Goal: Task Accomplishment & Management: Complete application form

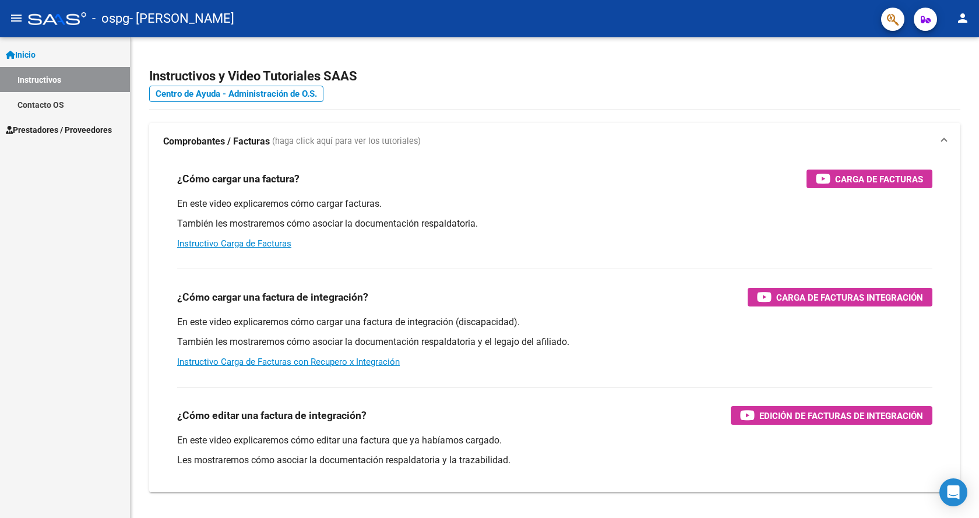
click at [26, 128] on span "Prestadores / Proveedores" at bounding box center [59, 130] width 106 height 13
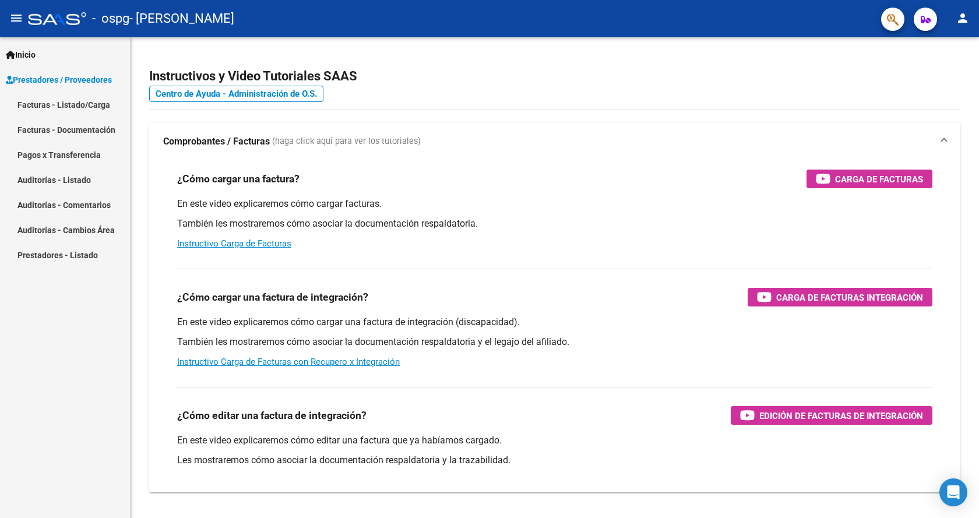
click at [68, 107] on link "Facturas - Listado/Carga" at bounding box center [65, 104] width 130 height 25
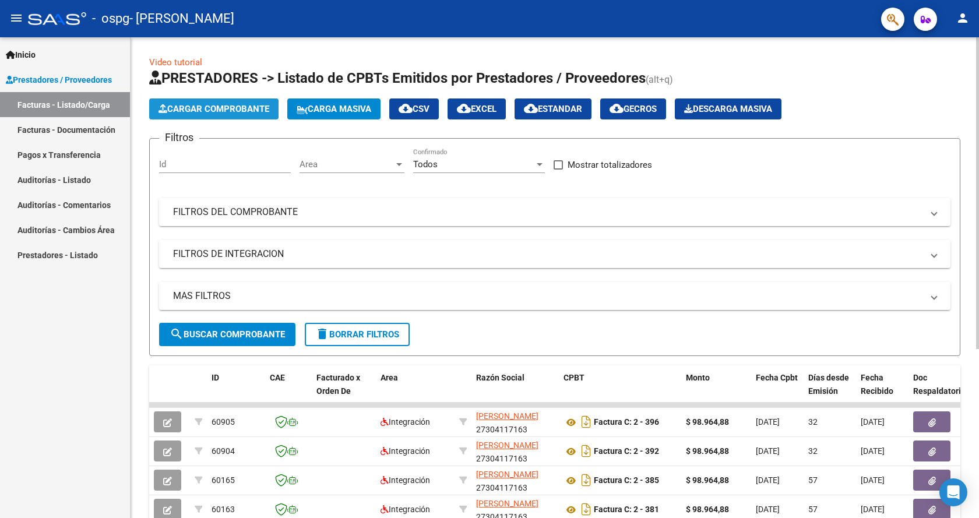
click at [197, 107] on span "Cargar Comprobante" at bounding box center [213, 109] width 111 height 10
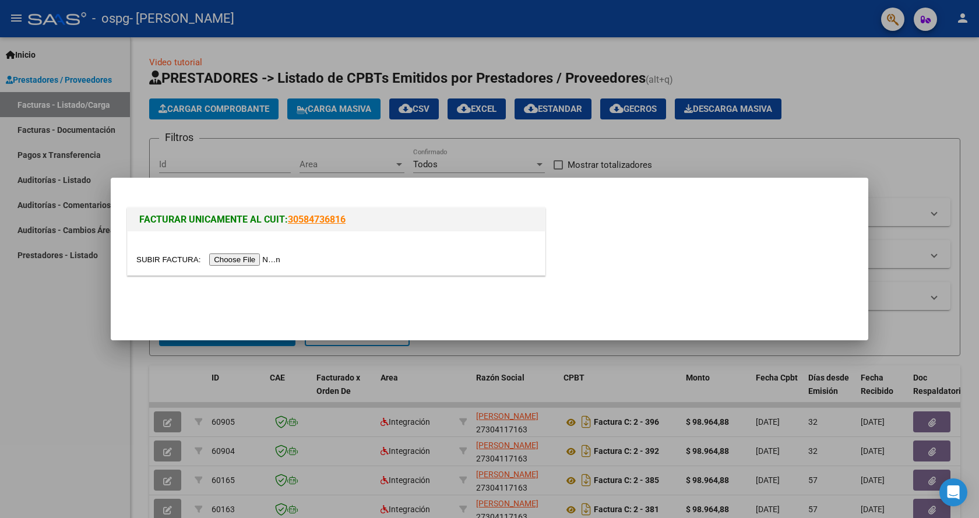
click at [261, 257] on input "file" at bounding box center [209, 259] width 147 height 12
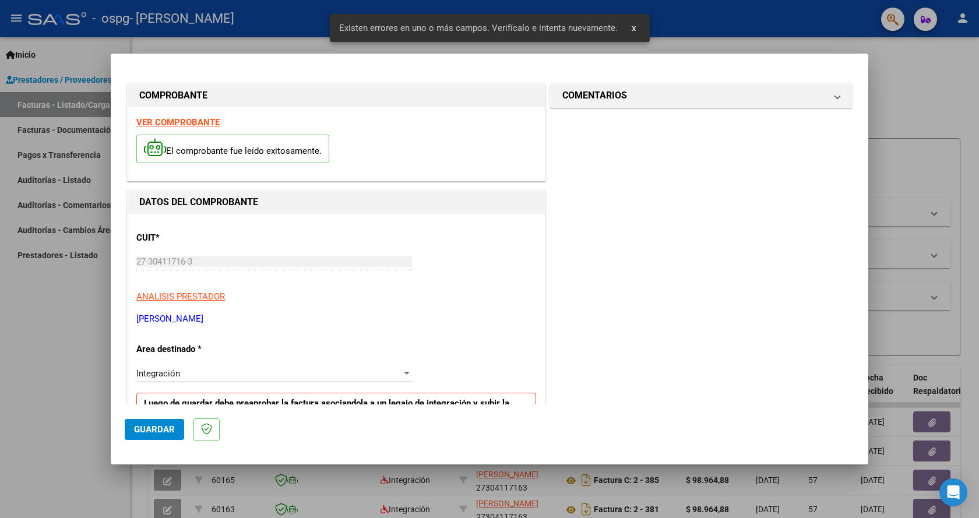
scroll to position [216, 0]
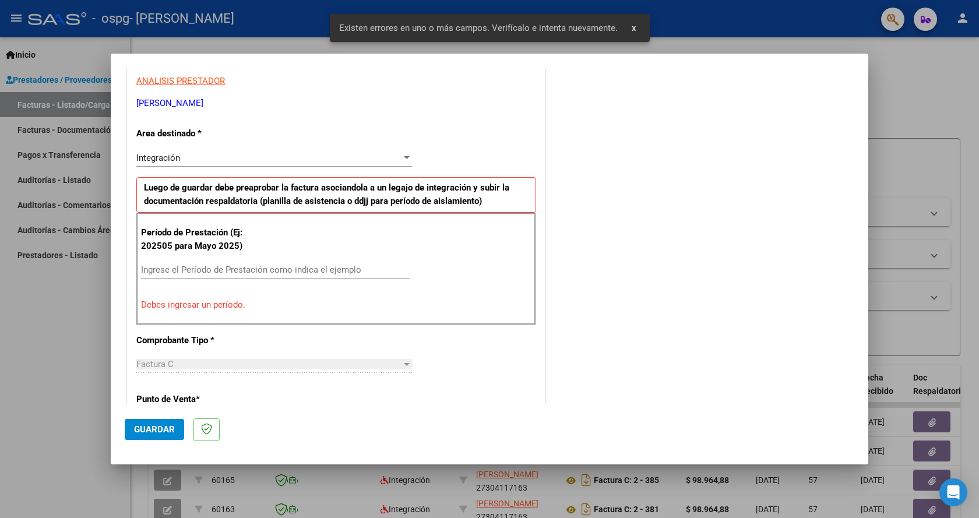
click at [232, 271] on input "Ingrese el Período de Prestación como indica el ejemplo" at bounding box center [275, 269] width 269 height 10
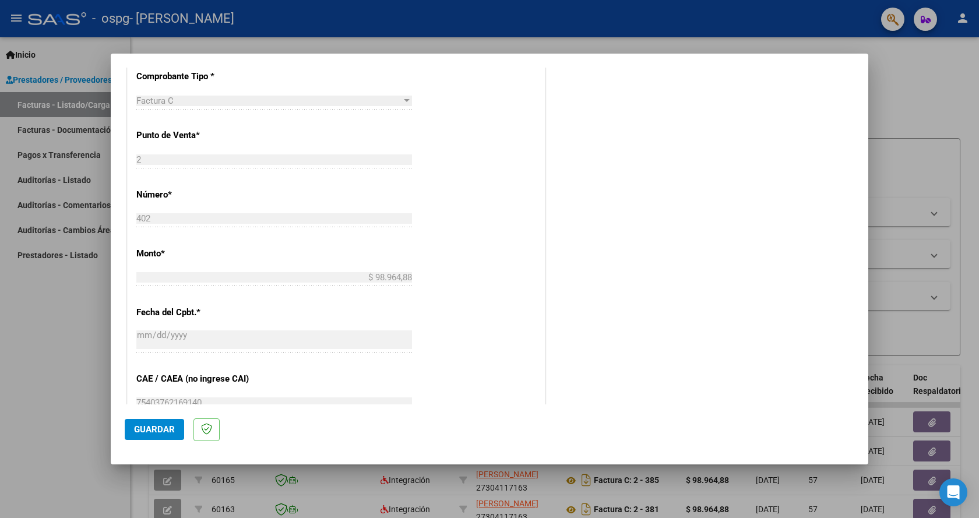
scroll to position [689, 0]
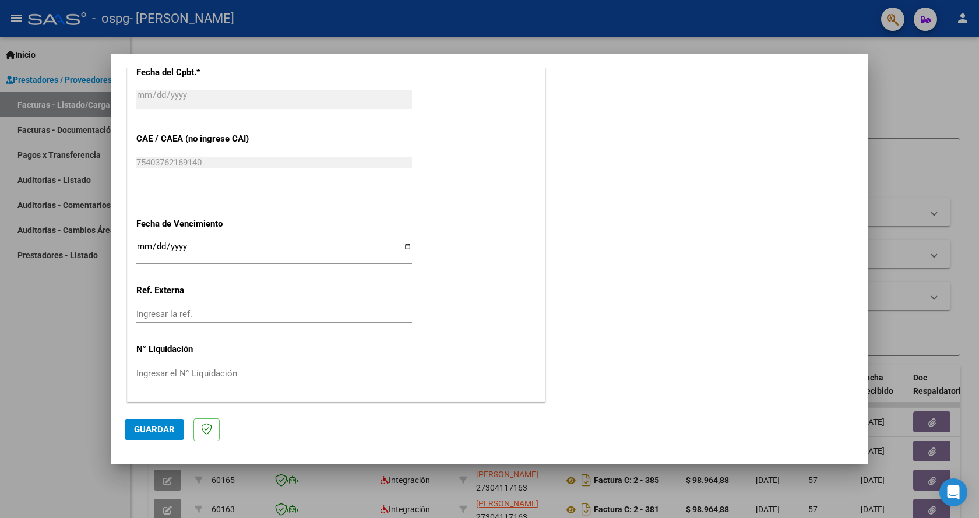
type input "202509"
click at [156, 427] on span "Guardar" at bounding box center [154, 429] width 41 height 10
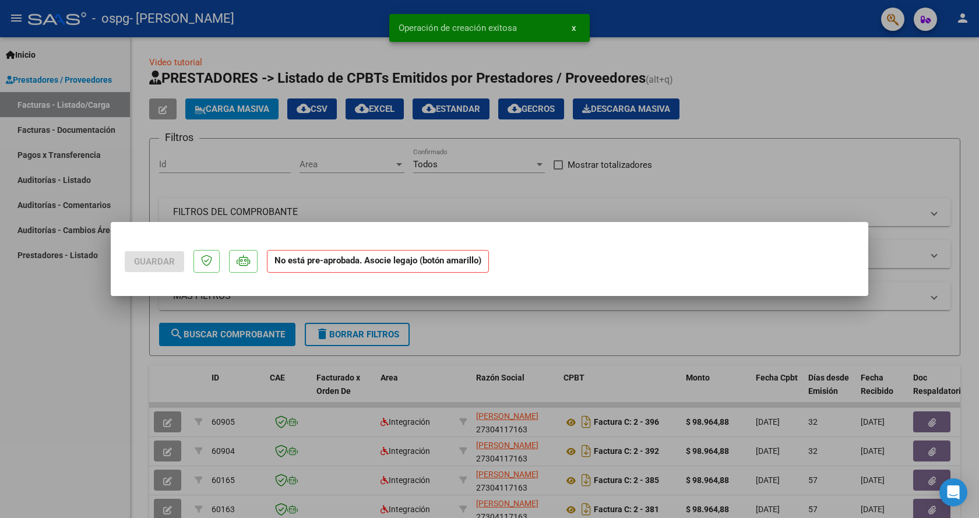
scroll to position [0, 0]
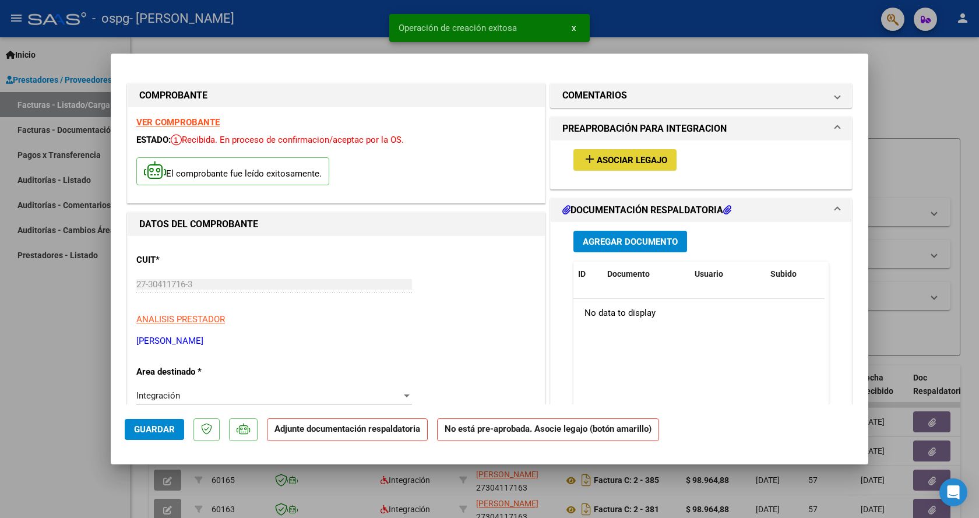
click at [633, 158] on span "Asociar Legajo" at bounding box center [632, 160] width 70 height 10
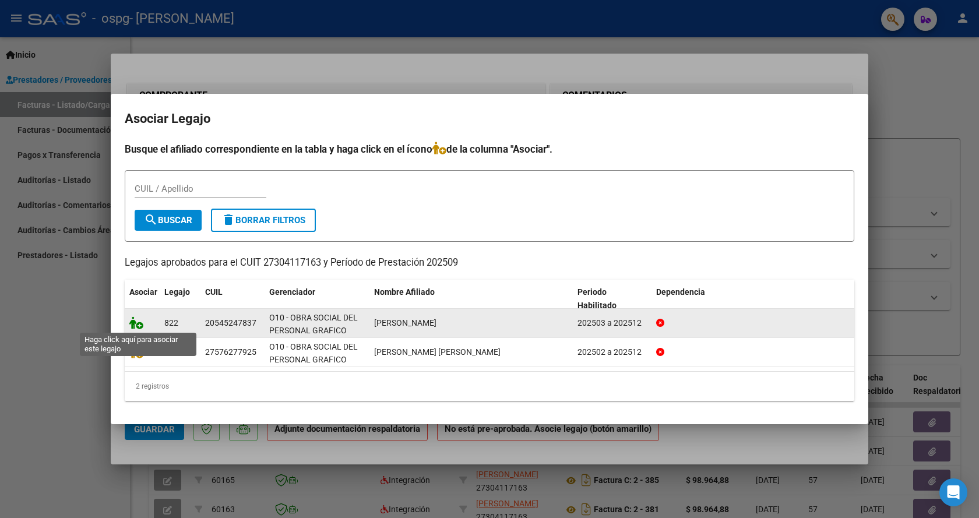
click at [137, 326] on icon at bounding box center [136, 322] width 14 height 13
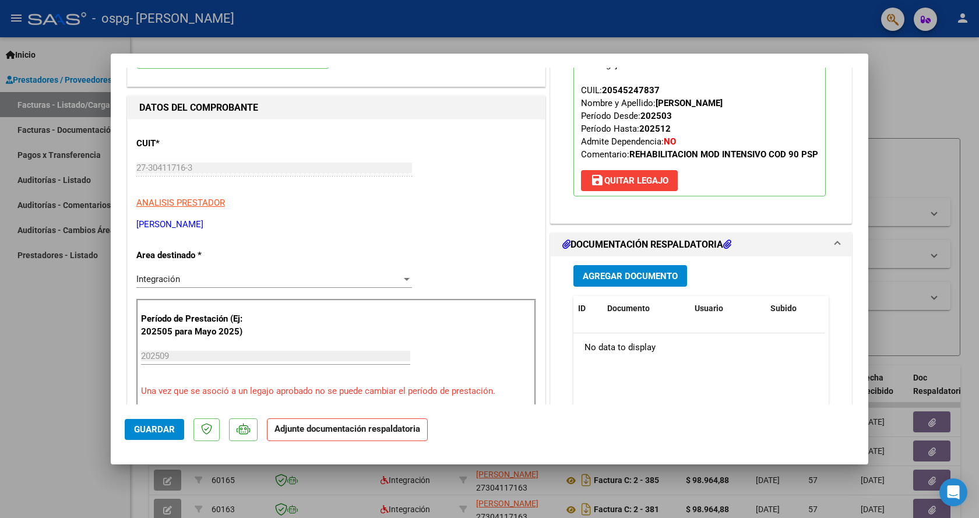
scroll to position [175, 0]
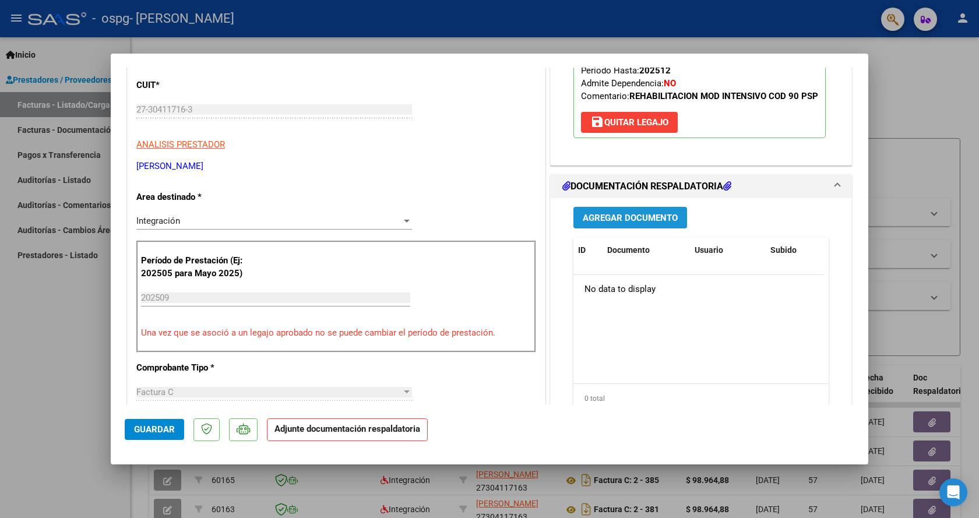
click at [625, 223] on span "Agregar Documento" at bounding box center [630, 218] width 95 height 10
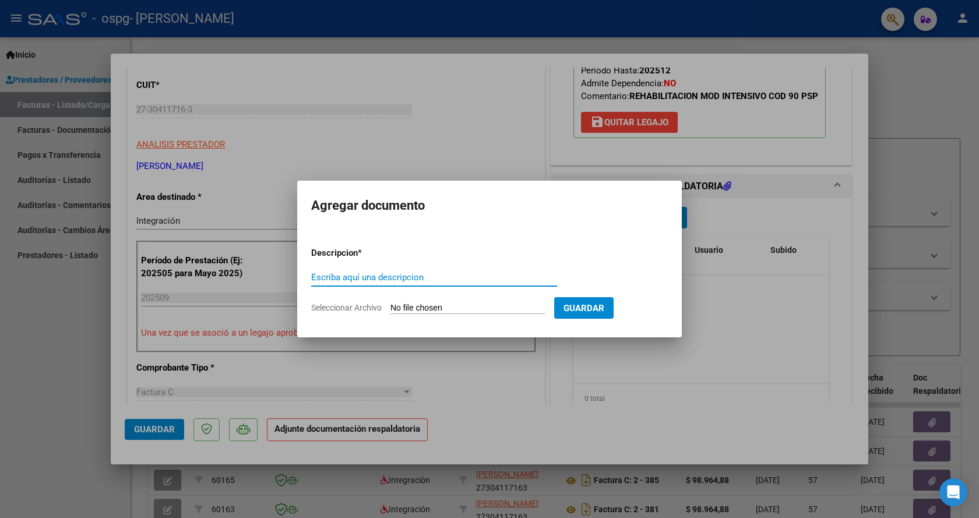
click at [489, 277] on input "Escriba aquí una descripcion" at bounding box center [434, 277] width 246 height 10
type input "planilla asistencia"
click at [444, 307] on input "Seleccionar Archivo" at bounding box center [467, 308] width 154 height 11
type input "C:\fakepath\PLANILLA [PERSON_NAME] [DATE].pdf"
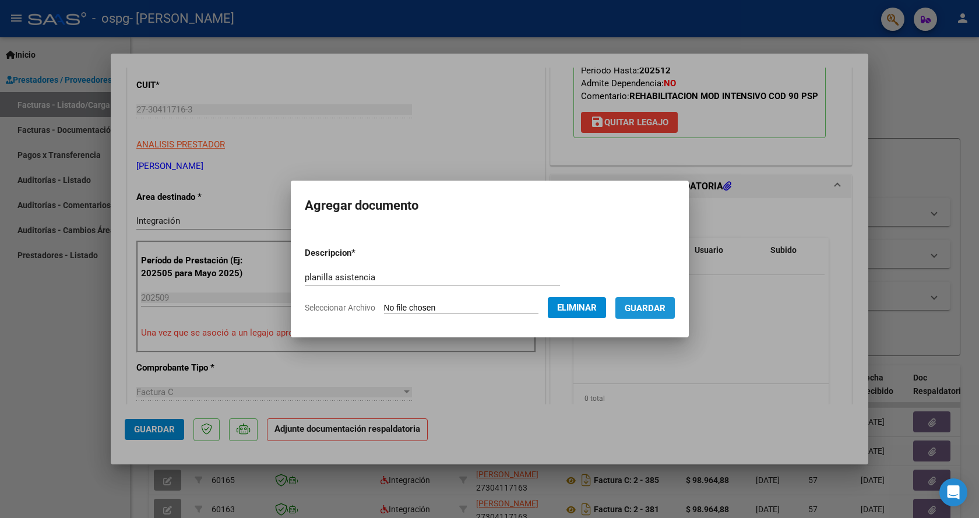
click at [662, 308] on span "Guardar" at bounding box center [645, 308] width 41 height 10
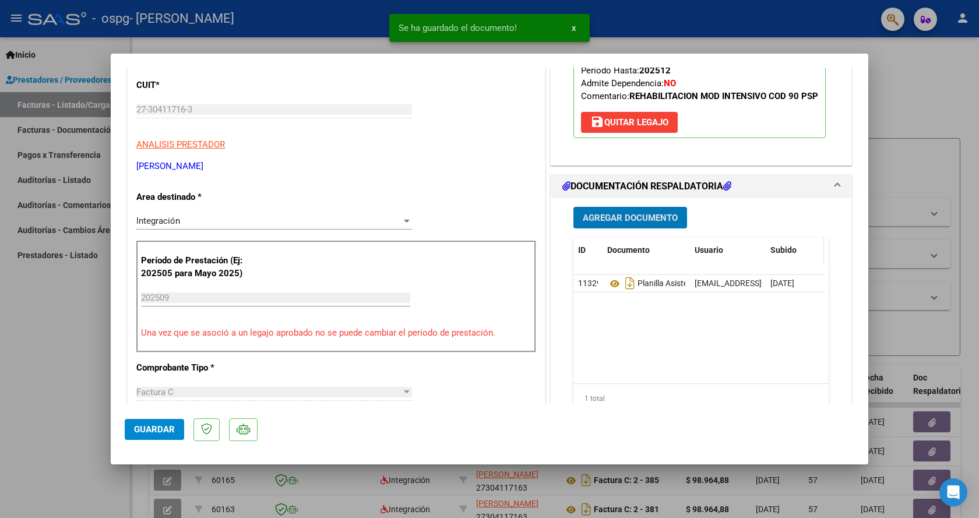
scroll to position [408, 0]
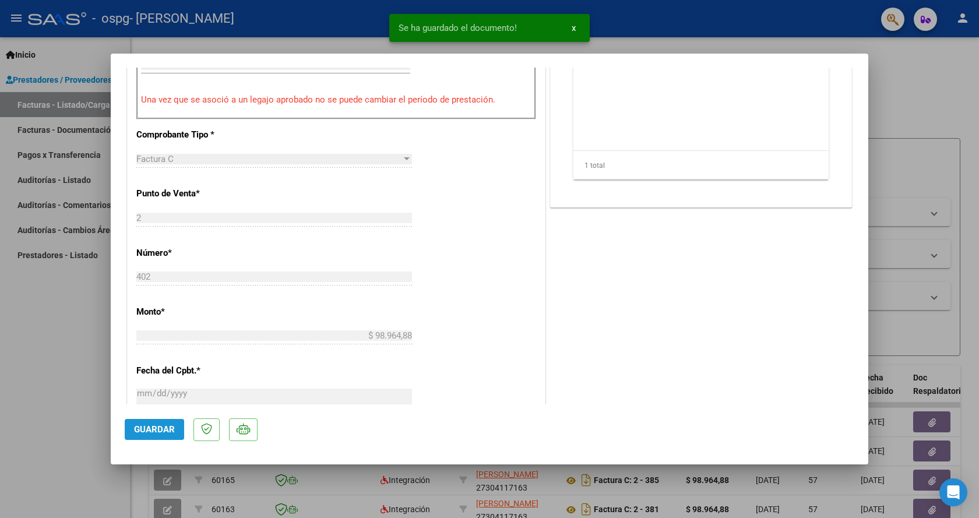
click at [163, 429] on span "Guardar" at bounding box center [154, 429] width 41 height 10
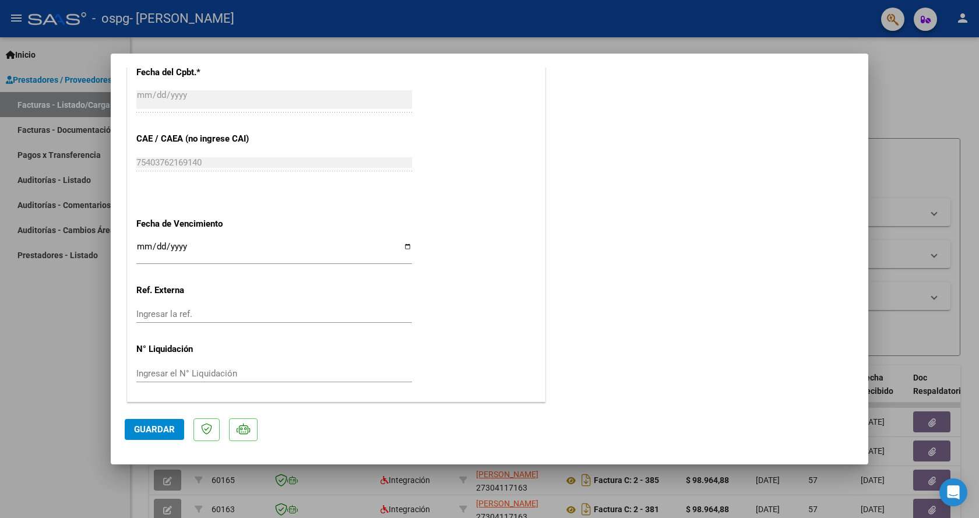
click at [946, 90] on div at bounding box center [489, 259] width 979 height 518
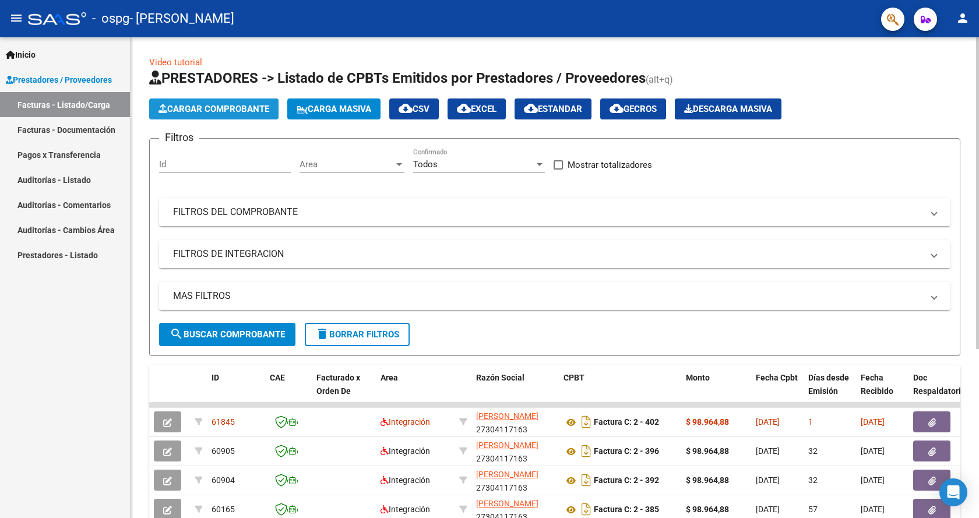
click at [188, 115] on button "Cargar Comprobante" at bounding box center [213, 108] width 129 height 21
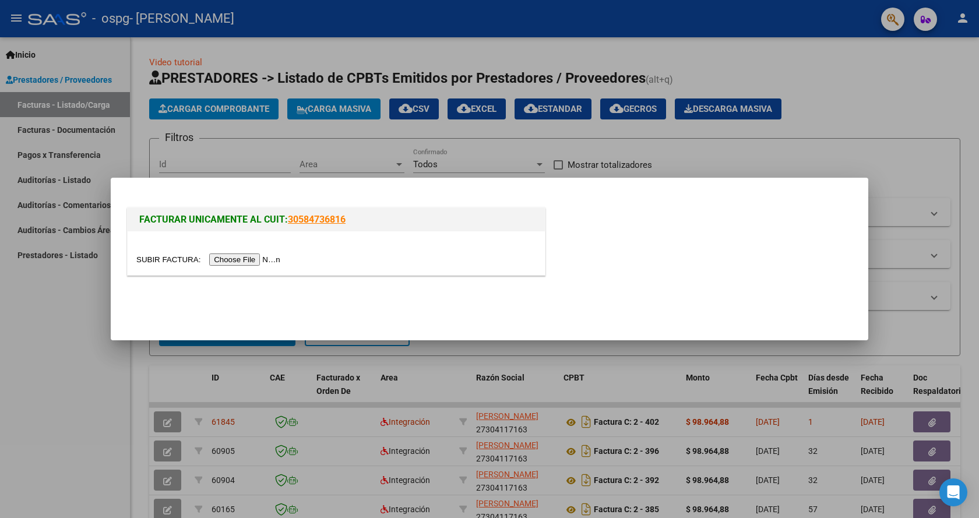
click at [240, 262] on input "file" at bounding box center [209, 259] width 147 height 12
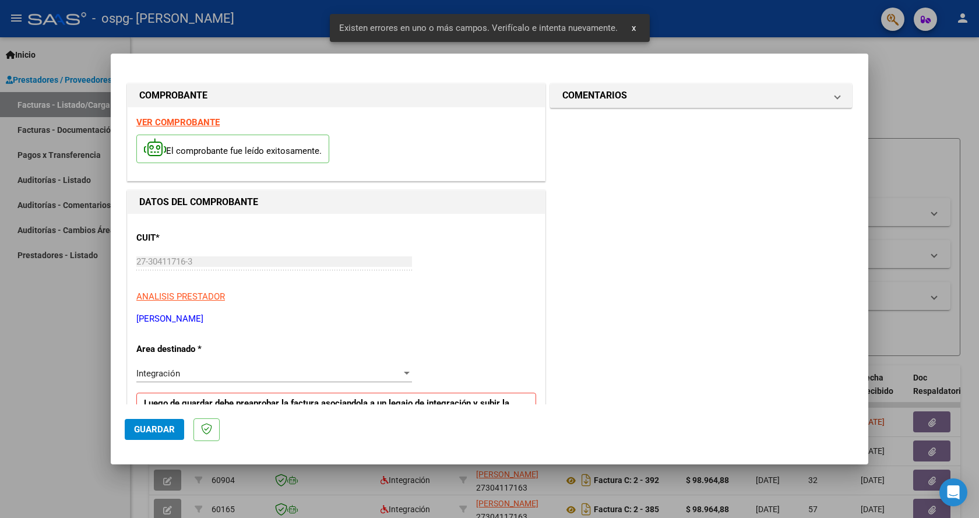
scroll to position [216, 0]
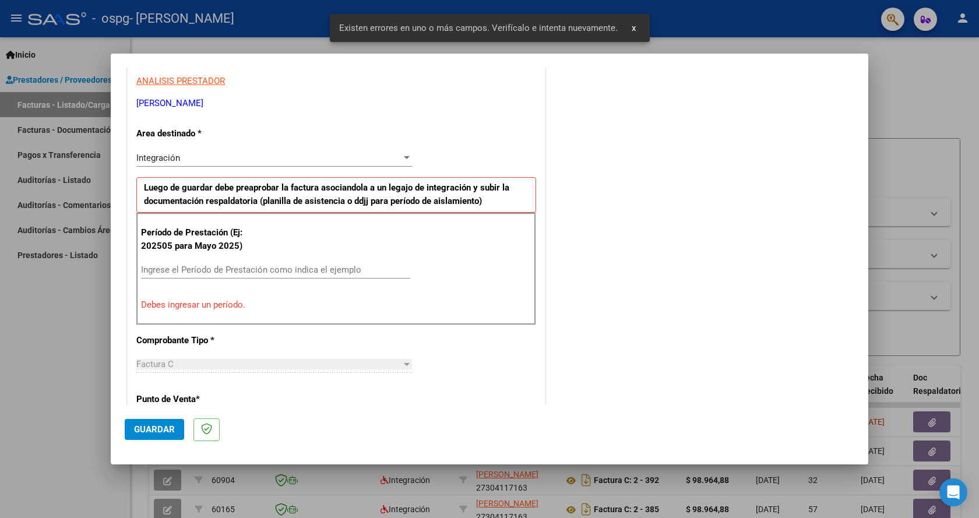
click at [206, 274] on input "Ingrese el Período de Prestación como indica el ejemplo" at bounding box center [275, 269] width 269 height 10
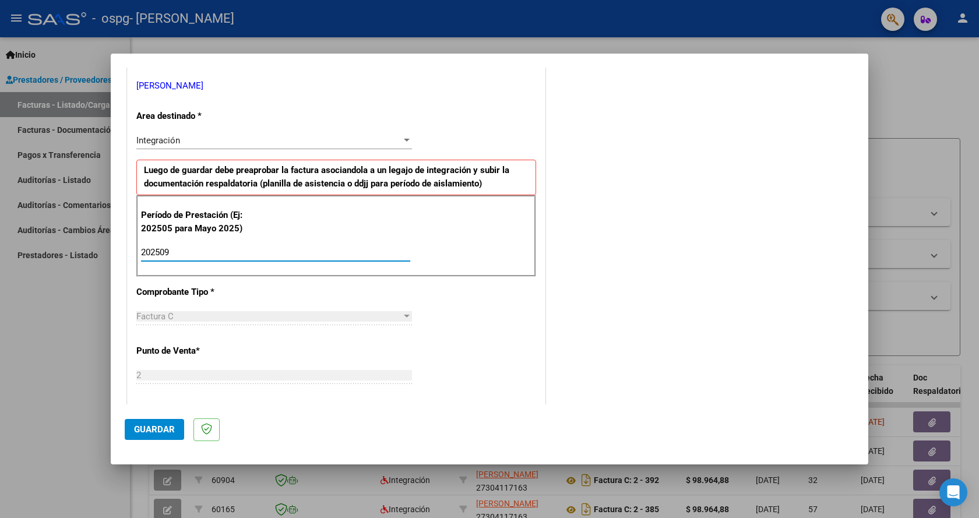
scroll to position [291, 0]
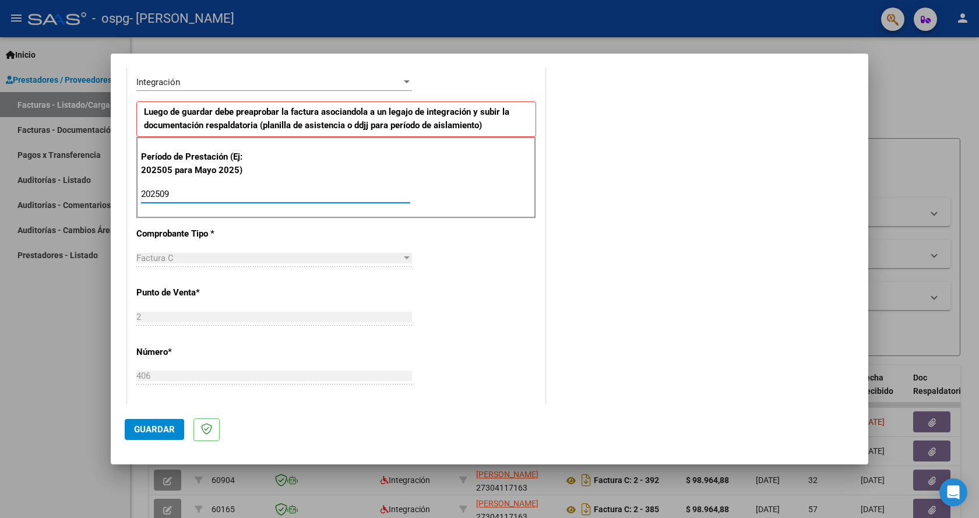
type input "202509"
click at [156, 430] on span "Guardar" at bounding box center [154, 429] width 41 height 10
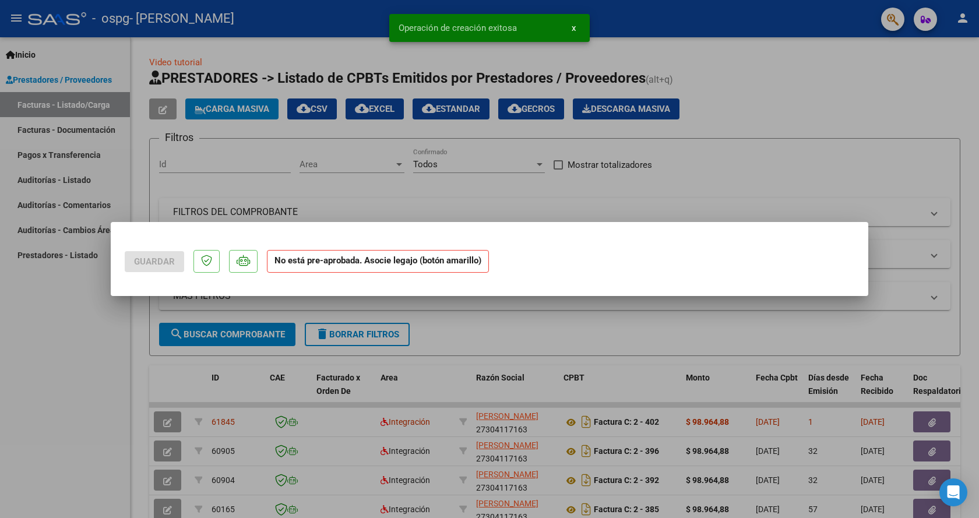
scroll to position [0, 0]
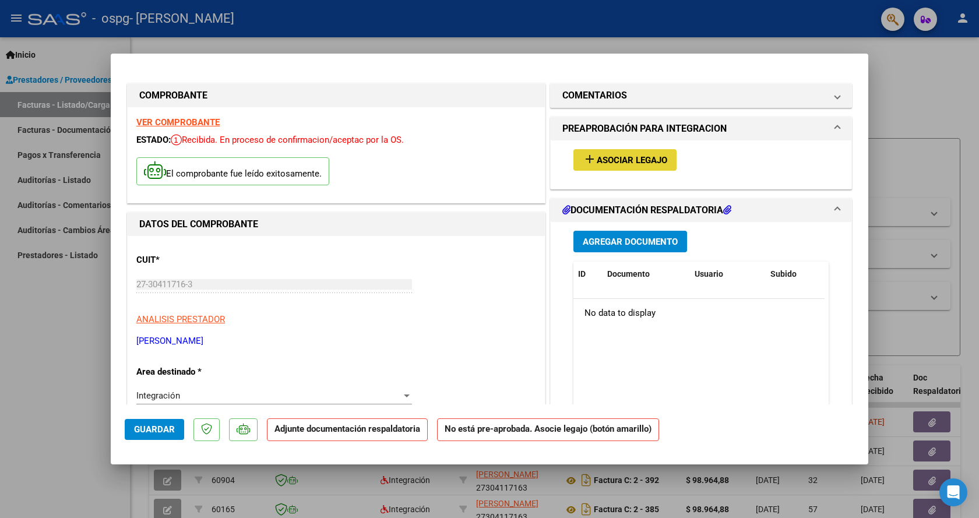
click at [630, 160] on span "Asociar Legajo" at bounding box center [632, 160] width 70 height 10
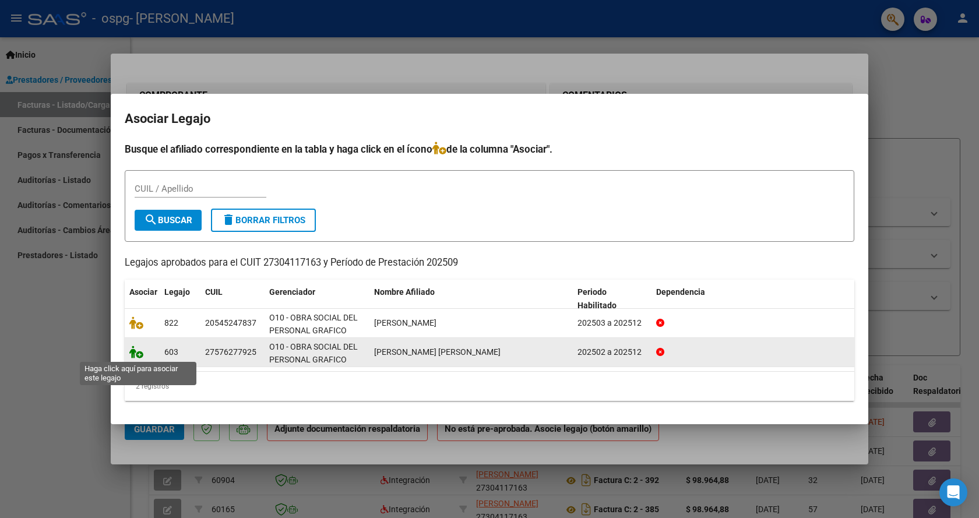
click at [131, 350] on icon at bounding box center [136, 351] width 14 height 13
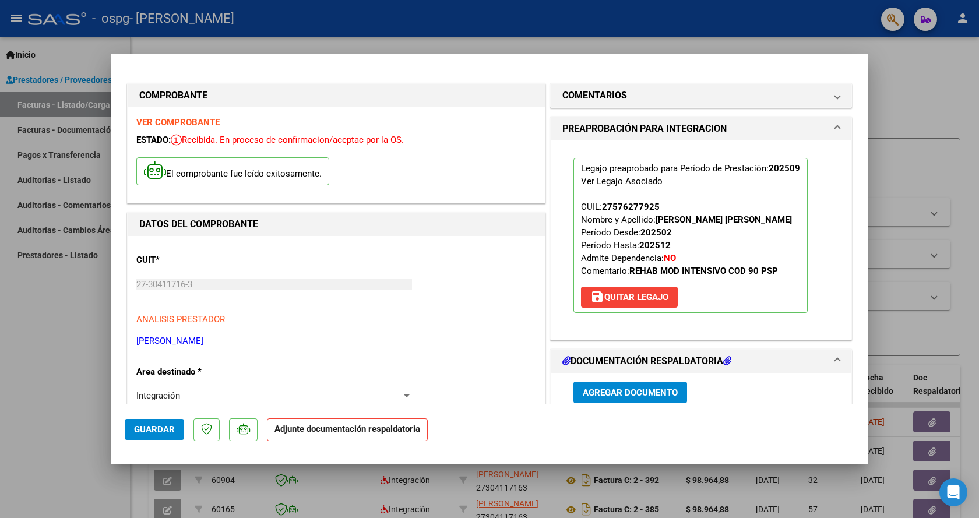
scroll to position [175, 0]
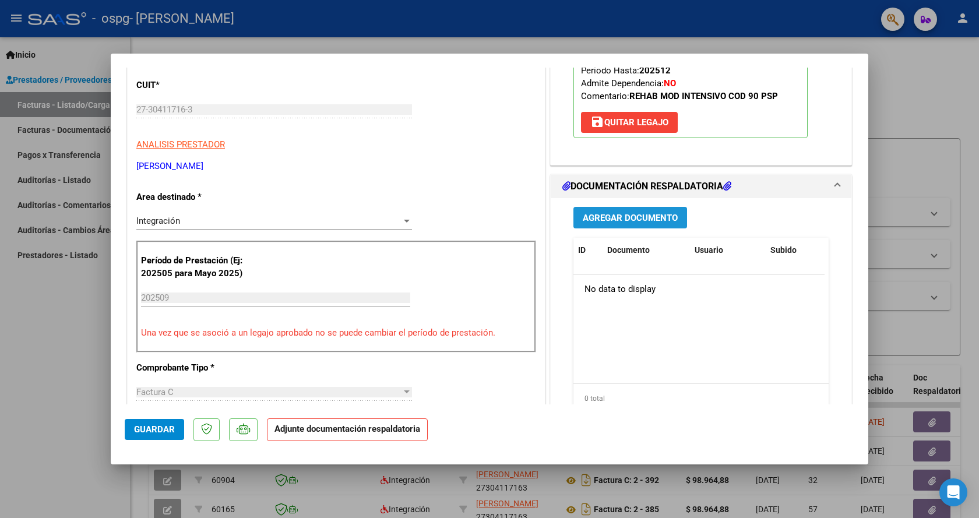
click at [646, 217] on span "Agregar Documento" at bounding box center [630, 218] width 95 height 10
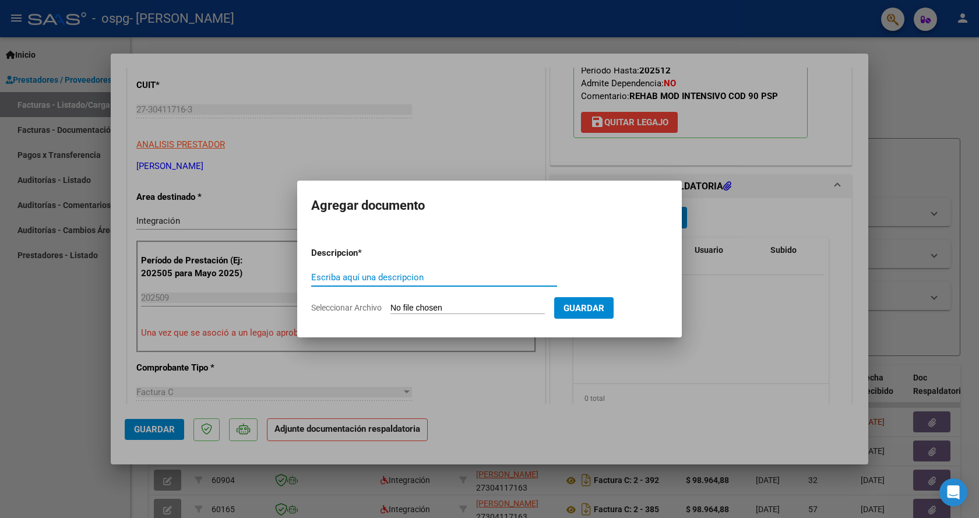
click at [464, 281] on input "Escriba aquí una descripcion" at bounding box center [434, 277] width 246 height 10
type input "planilla asistencia"
click at [474, 306] on input "Seleccionar Archivo" at bounding box center [467, 308] width 154 height 11
type input "C:\fakepath\PLANILLA [PERSON_NAME] [DATE].pdf"
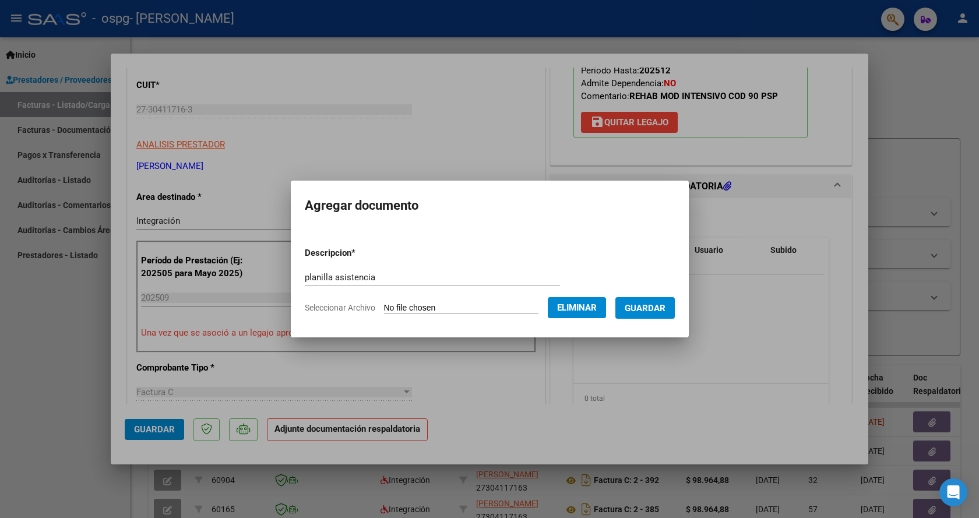
click at [654, 305] on span "Guardar" at bounding box center [645, 308] width 41 height 10
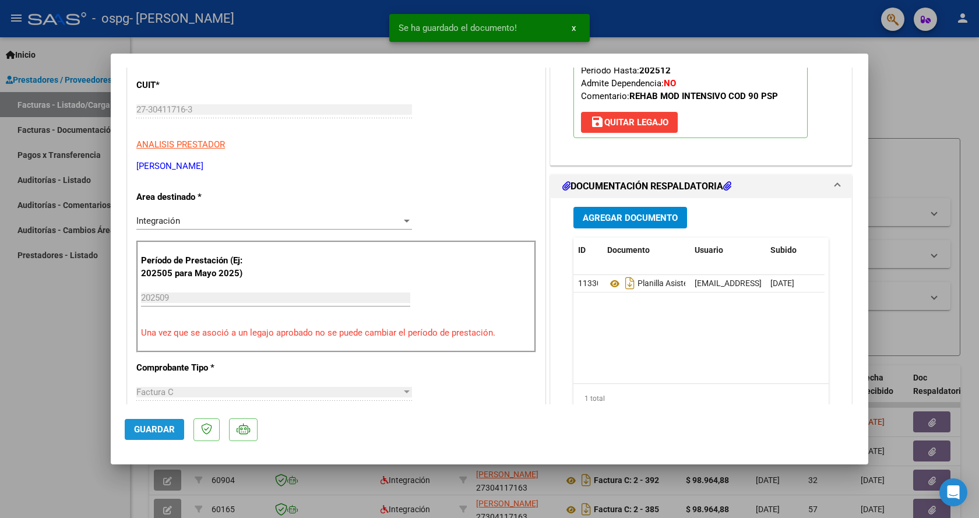
click at [157, 428] on span "Guardar" at bounding box center [154, 429] width 41 height 10
click at [649, 18] on div at bounding box center [489, 259] width 979 height 518
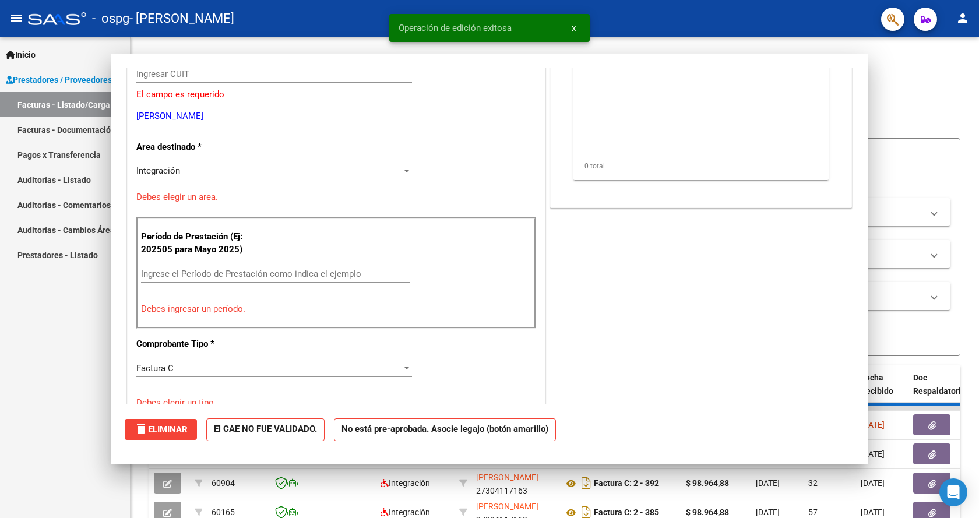
scroll to position [0, 0]
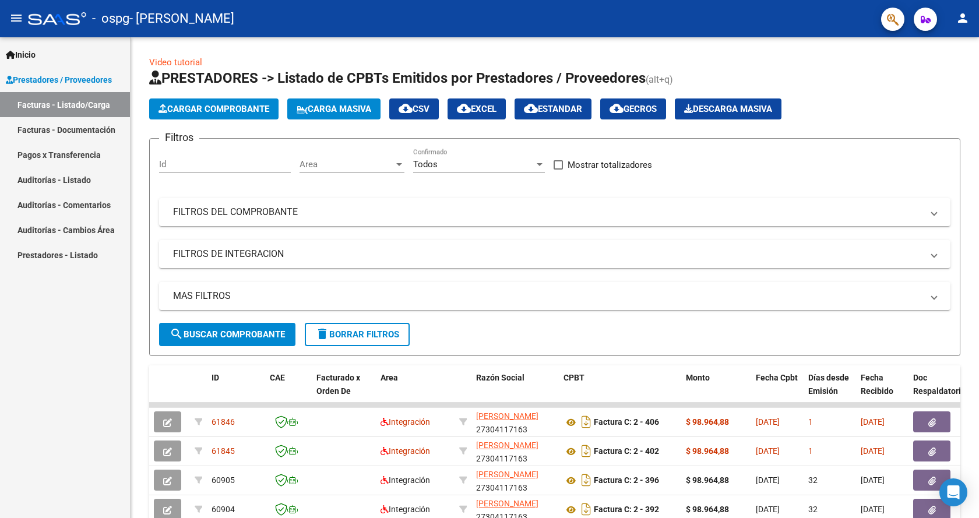
click at [961, 19] on mat-icon "person" at bounding box center [962, 18] width 14 height 14
click at [939, 77] on button "exit_to_app Salir" at bounding box center [938, 77] width 71 height 28
